Goal: Task Accomplishment & Management: Manage account settings

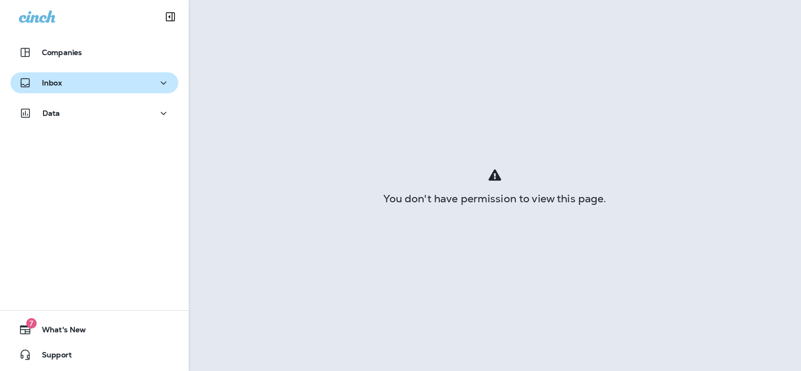
click at [72, 85] on div "Inbox" at bounding box center [94, 83] width 151 height 13
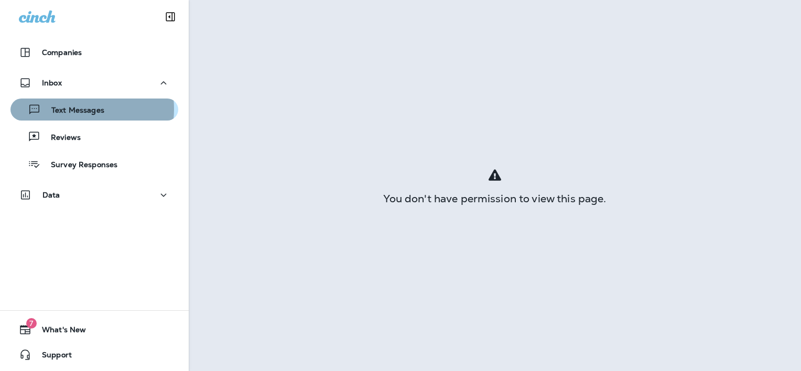
click at [69, 109] on p "Text Messages" at bounding box center [72, 111] width 63 height 10
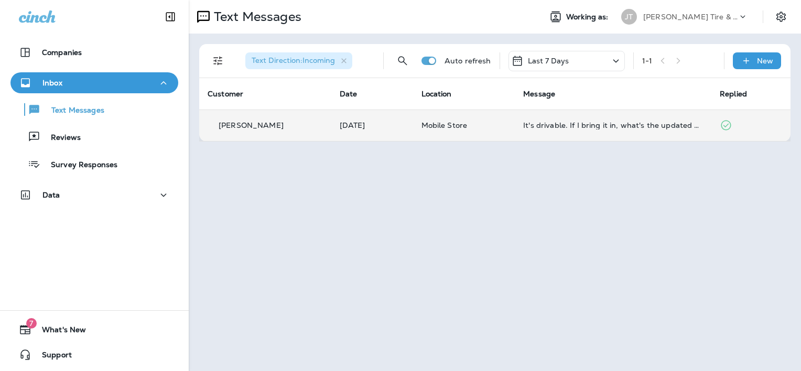
click at [435, 117] on td "Mobile Store" at bounding box center [464, 125] width 102 height 31
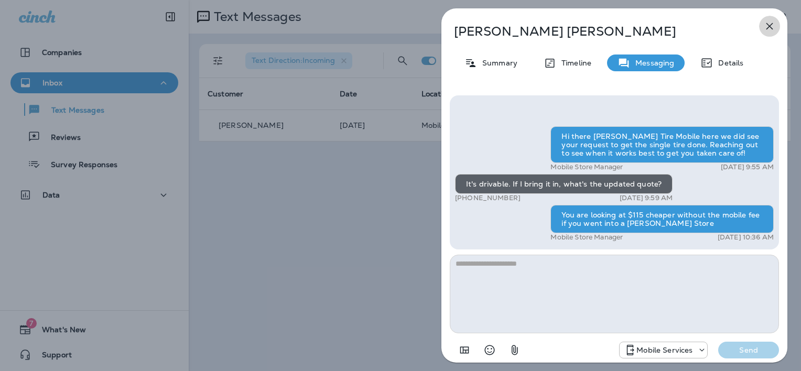
click at [769, 28] on icon "button" at bounding box center [769, 26] width 13 height 13
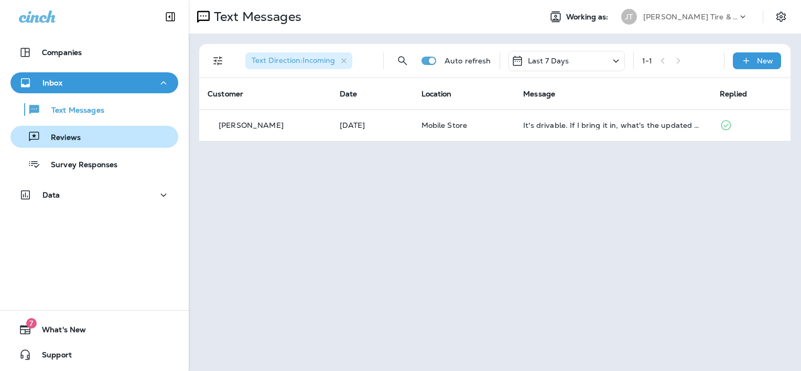
click at [78, 137] on p "Reviews" at bounding box center [60, 138] width 40 height 10
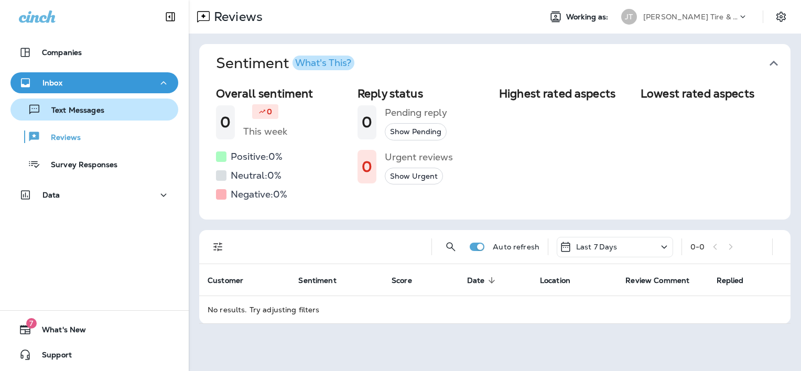
click at [81, 111] on p "Text Messages" at bounding box center [72, 111] width 63 height 10
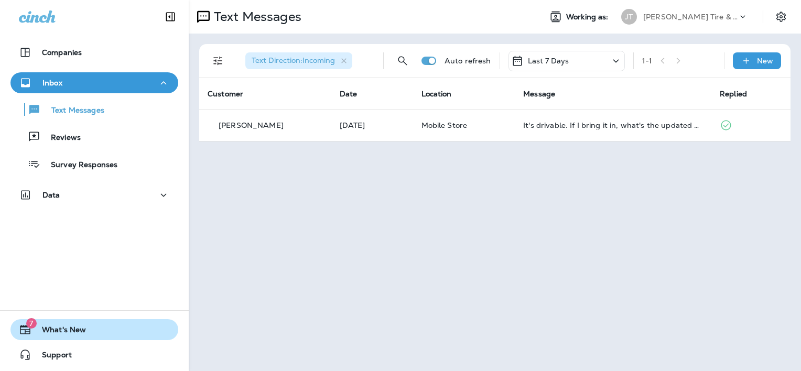
click at [61, 331] on span "What's New" at bounding box center [58, 331] width 55 height 13
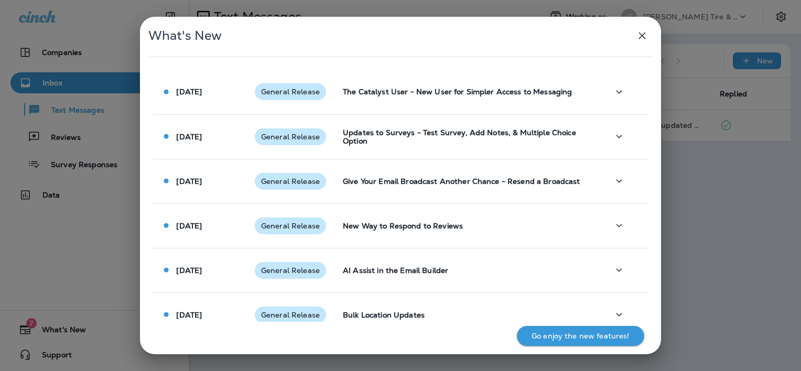
click at [639, 30] on icon "button" at bounding box center [642, 35] width 13 height 13
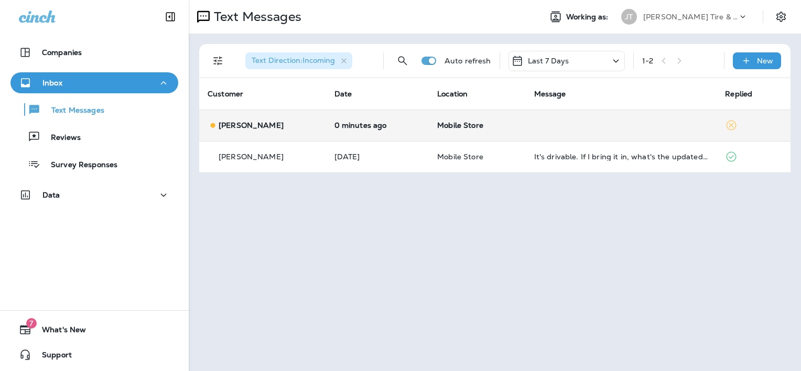
click at [368, 120] on td "0 minutes ago" at bounding box center [377, 125] width 103 height 31
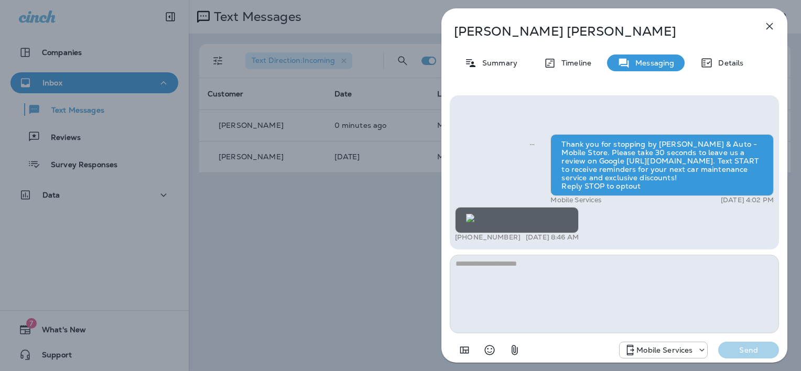
click at [474, 214] on img at bounding box center [470, 218] width 8 height 8
